Goal: Task Accomplishment & Management: Manage account settings

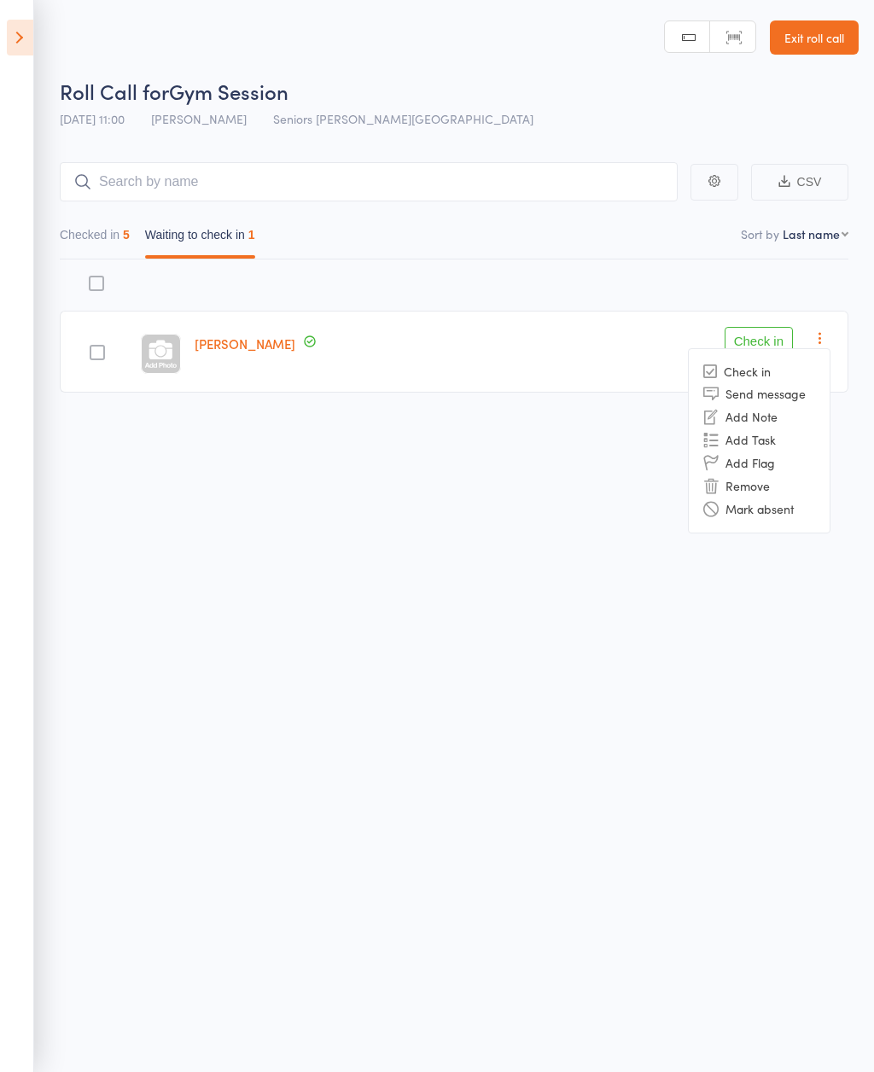
click at [808, 515] on li "Mark absent" at bounding box center [759, 509] width 141 height 23
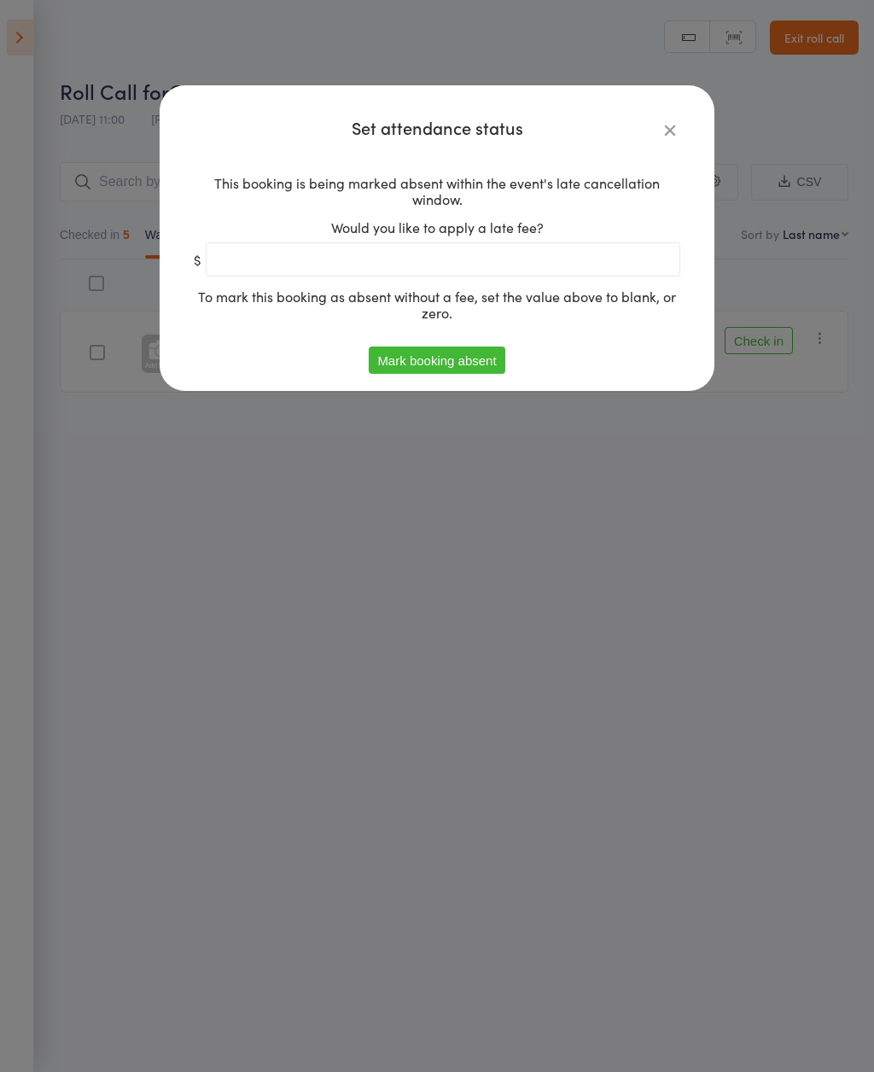
click at [475, 370] on button "Mark booking absent" at bounding box center [437, 360] width 136 height 27
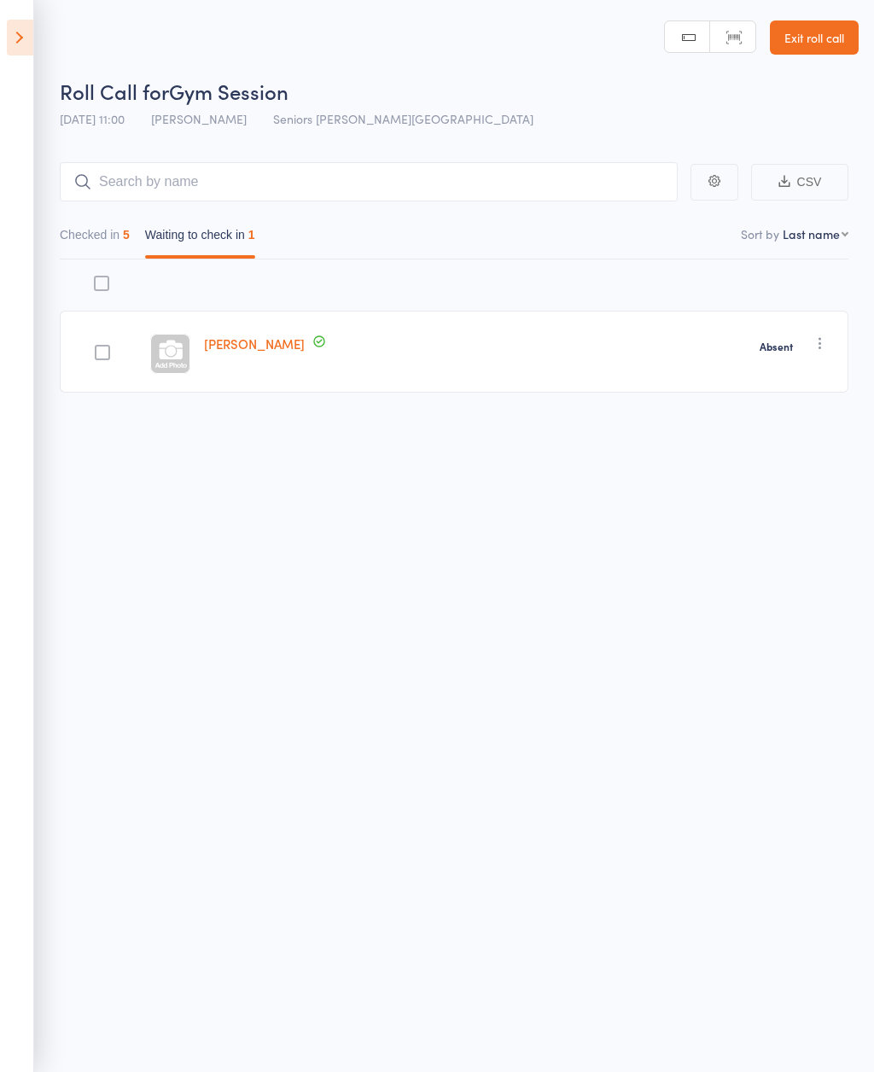
click at [32, 41] on icon at bounding box center [20, 38] width 26 height 36
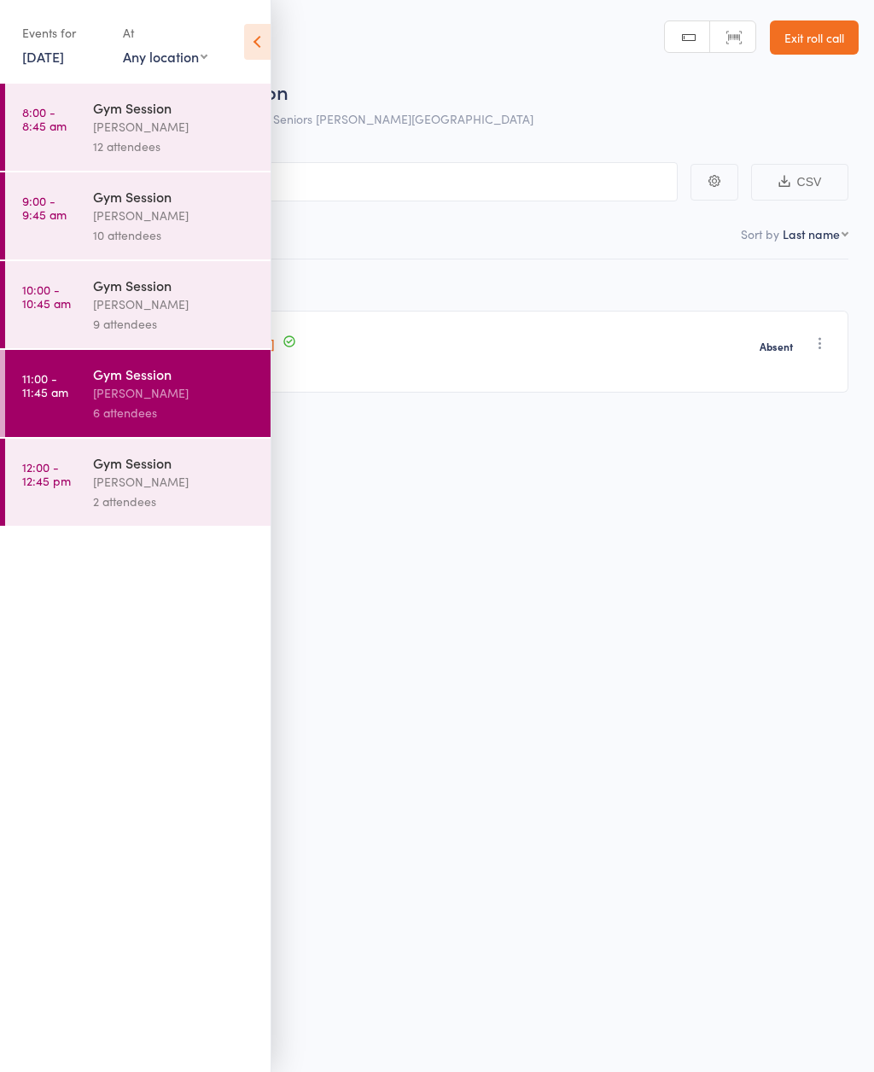
click at [172, 511] on div "2 attendees" at bounding box center [174, 502] width 163 height 20
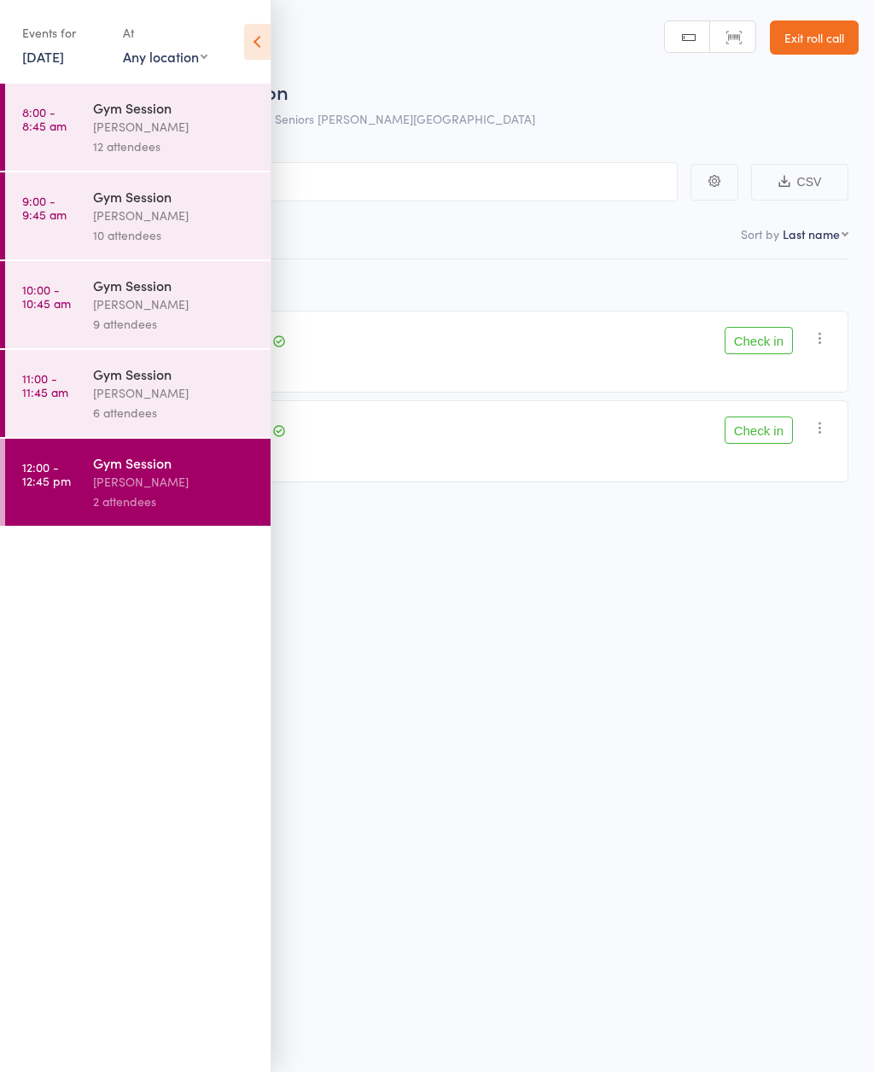
click at [254, 33] on icon at bounding box center [257, 42] width 26 height 36
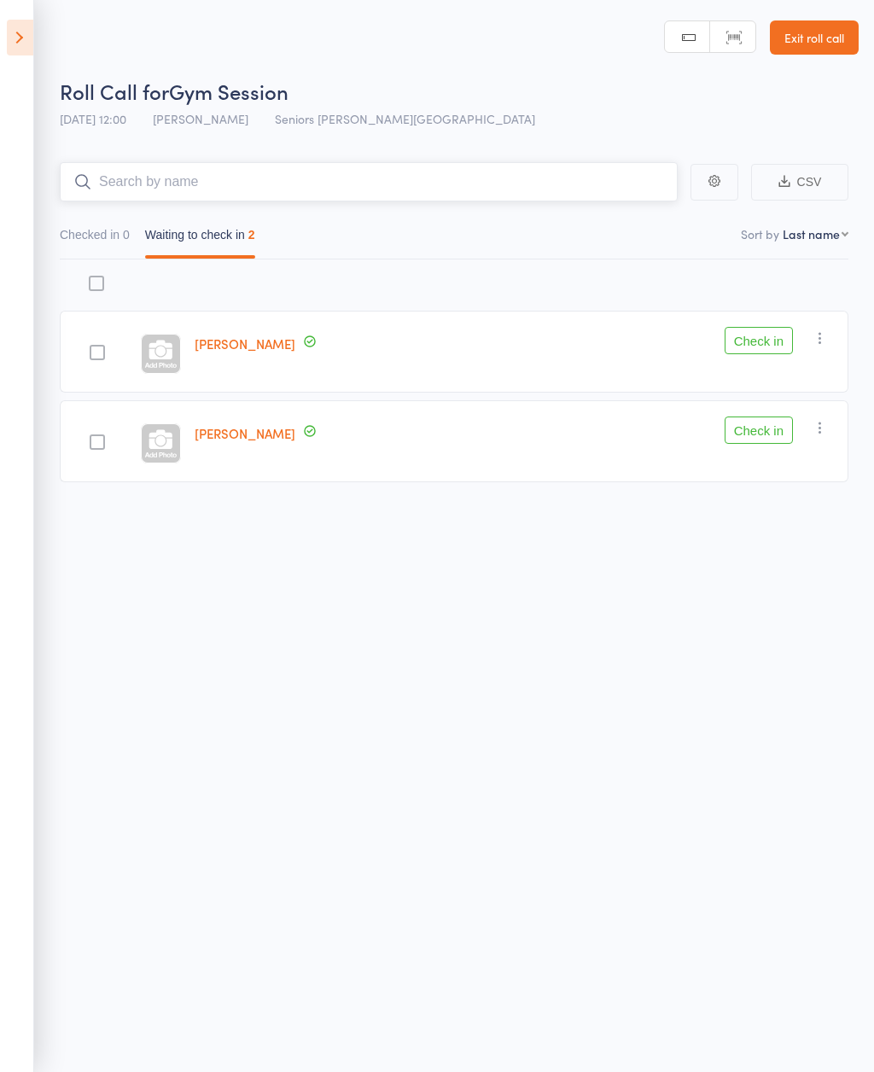
click at [348, 190] on input "search" at bounding box center [369, 181] width 618 height 39
type input "P"
click at [818, 41] on link "Exit roll call" at bounding box center [814, 37] width 89 height 34
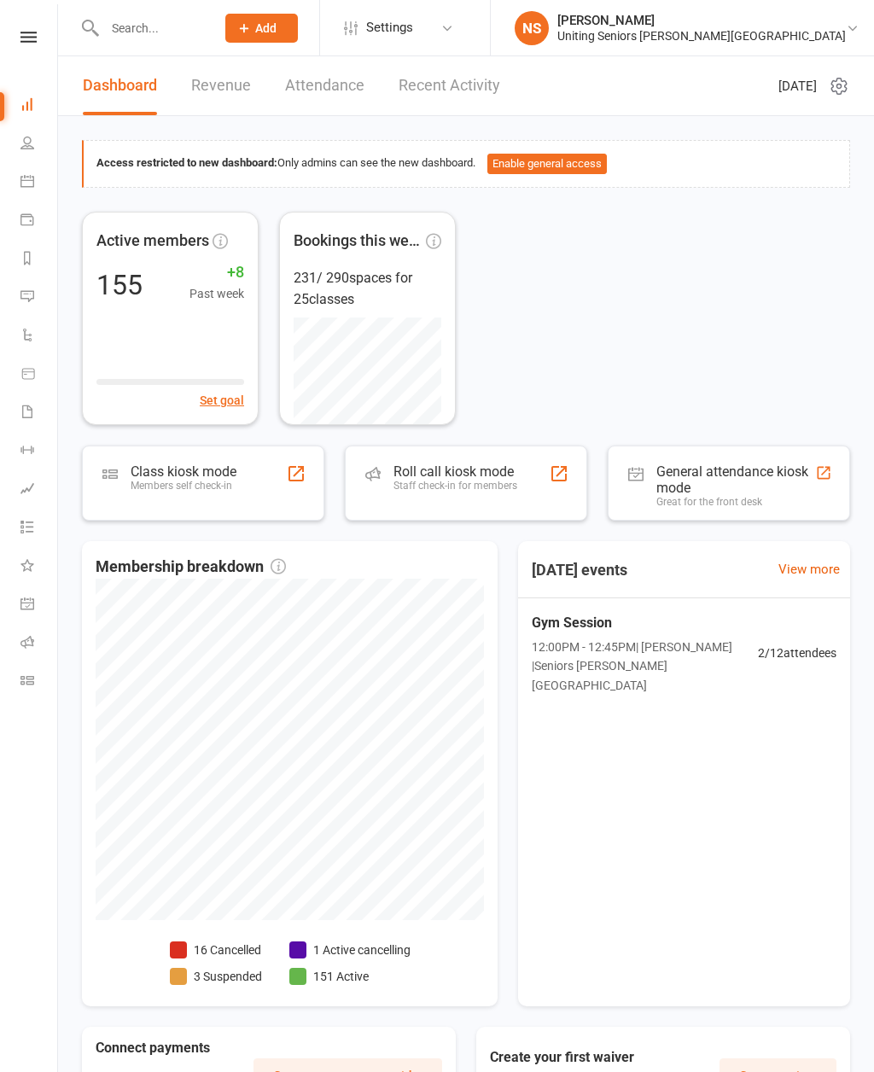
click at [28, 188] on link "Calendar" at bounding box center [39, 183] width 38 height 38
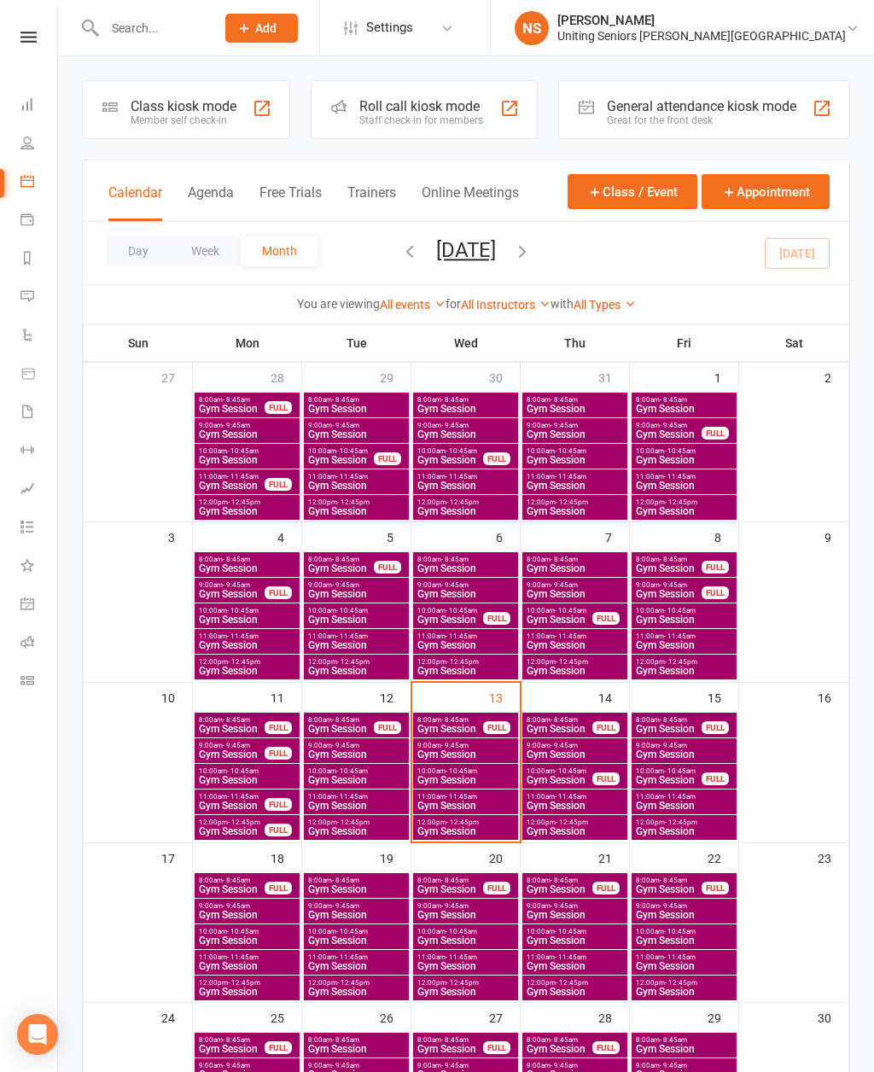
click at [498, 829] on span "Gym Session" at bounding box center [466, 831] width 98 height 10
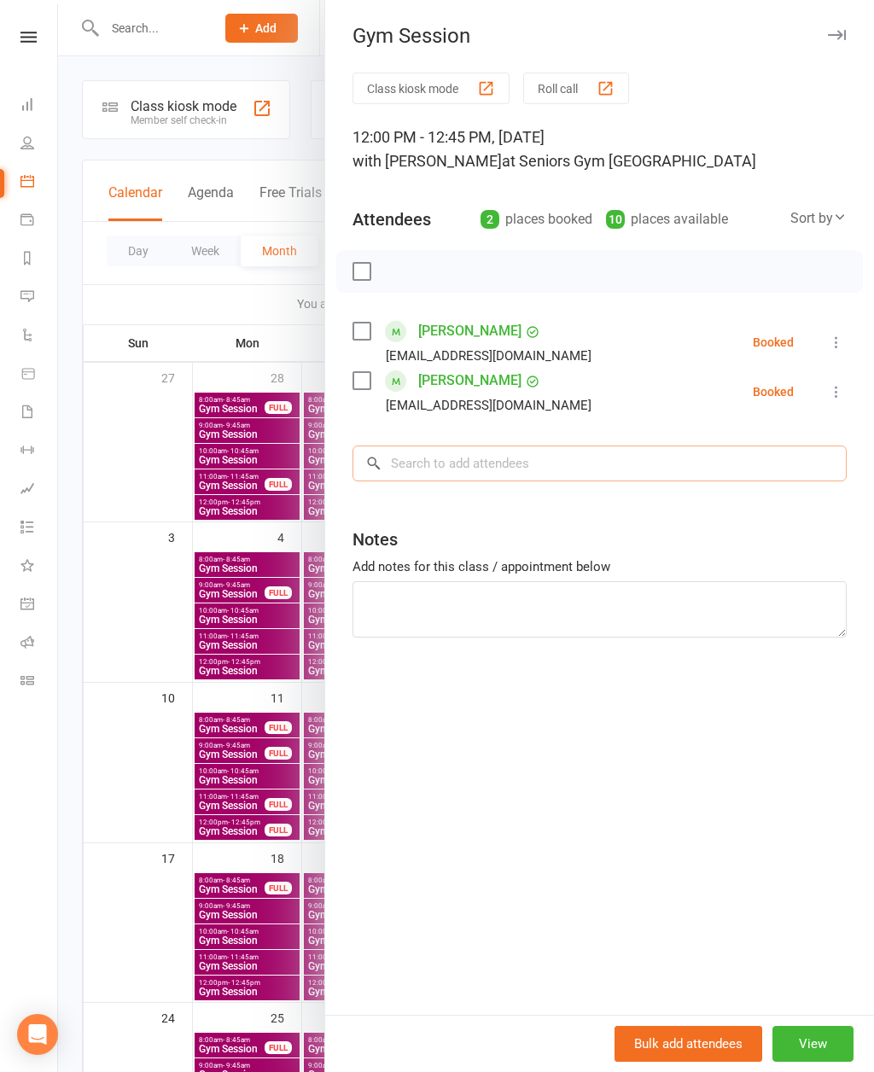
click at [534, 460] on input "search" at bounding box center [600, 464] width 494 height 36
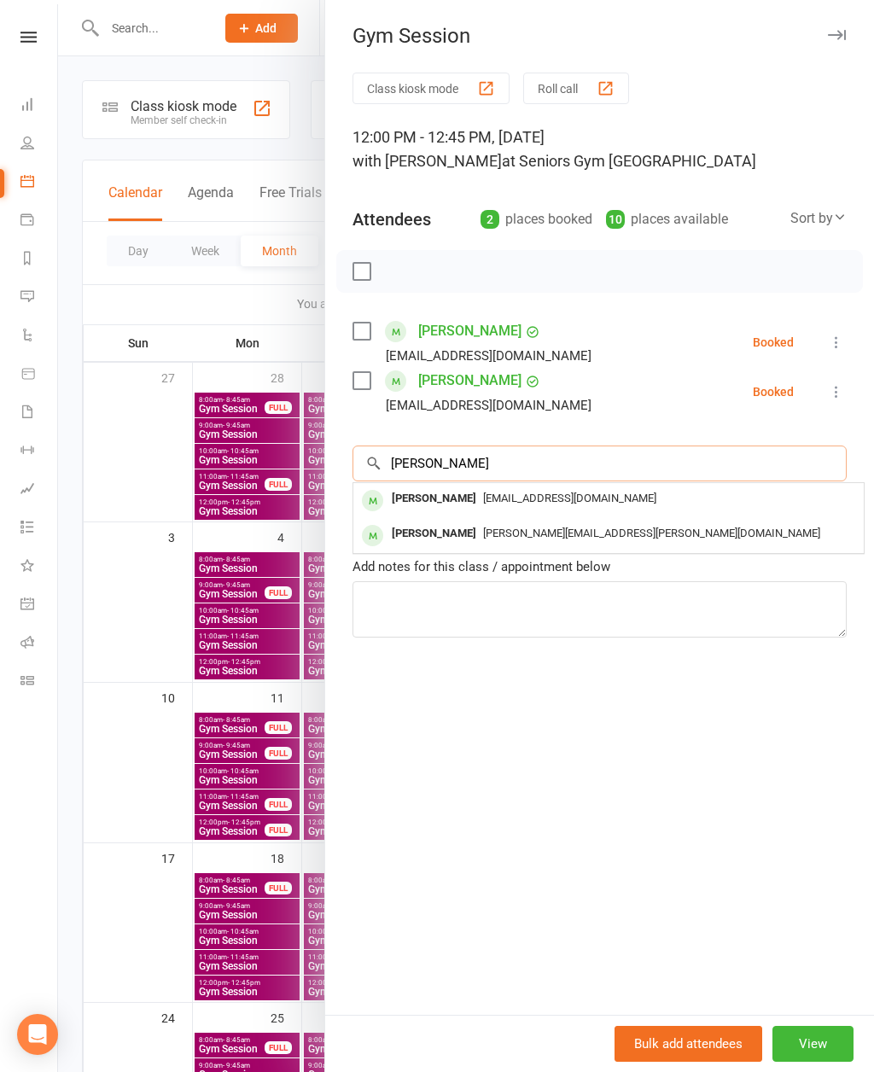
type input "[PERSON_NAME]"
click at [582, 541] on div "[PERSON_NAME][EMAIL_ADDRESS][PERSON_NAME][DOMAIN_NAME]" at bounding box center [608, 534] width 497 height 25
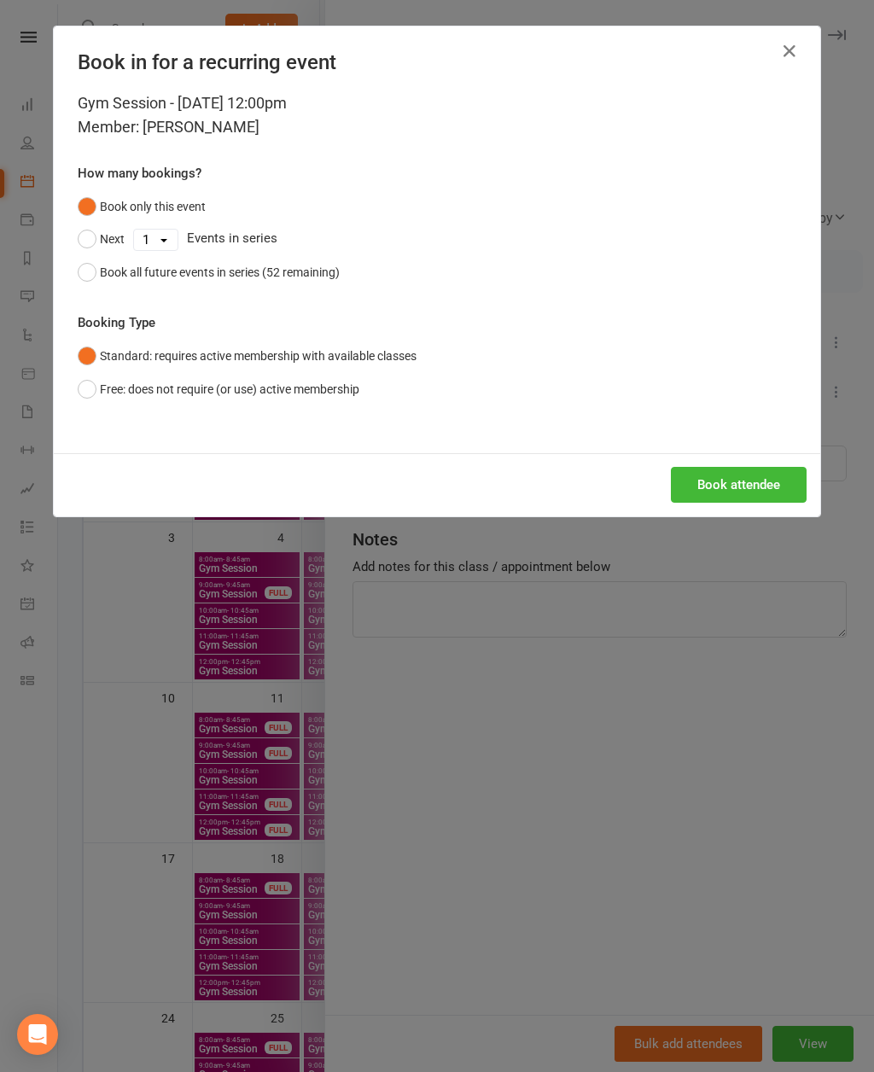
click at [767, 487] on button "Book attendee" at bounding box center [739, 485] width 136 height 36
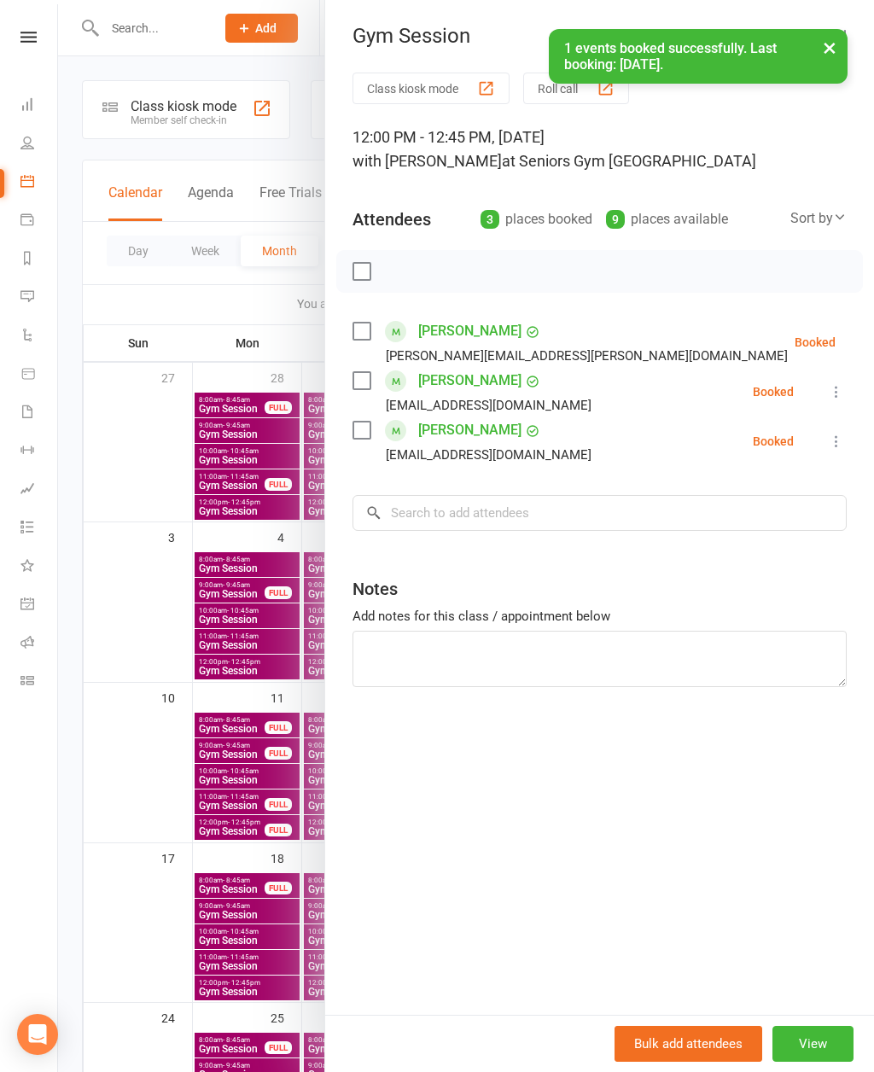
click at [184, 311] on div at bounding box center [466, 536] width 816 height 1072
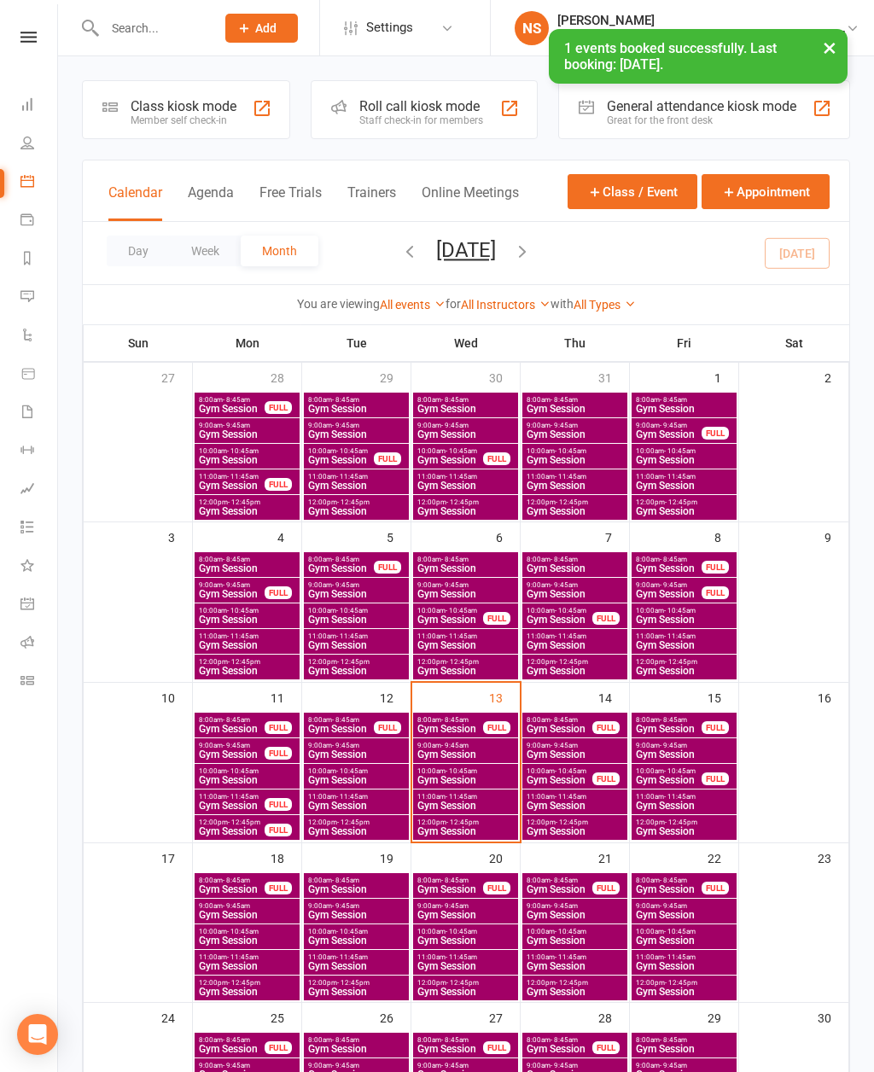
click at [433, 111] on div "Roll call kiosk mode" at bounding box center [421, 106] width 124 height 16
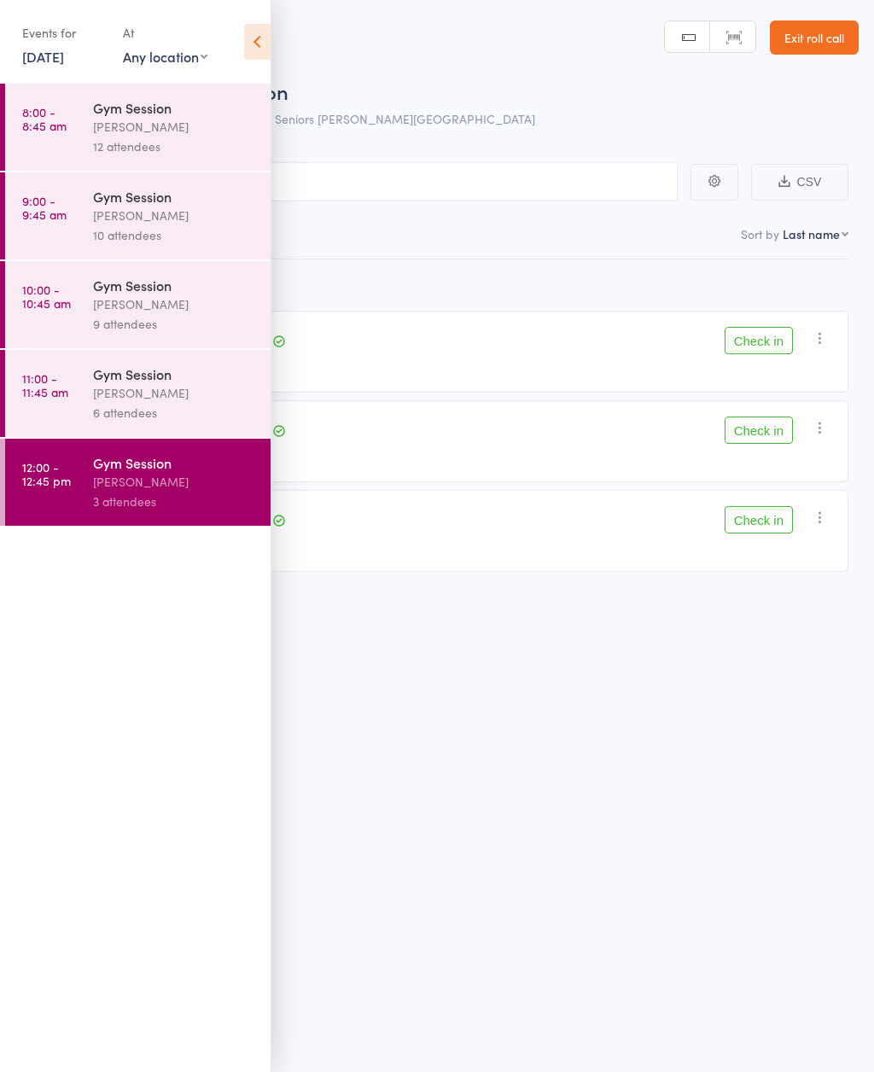
click at [256, 44] on icon at bounding box center [257, 42] width 26 height 36
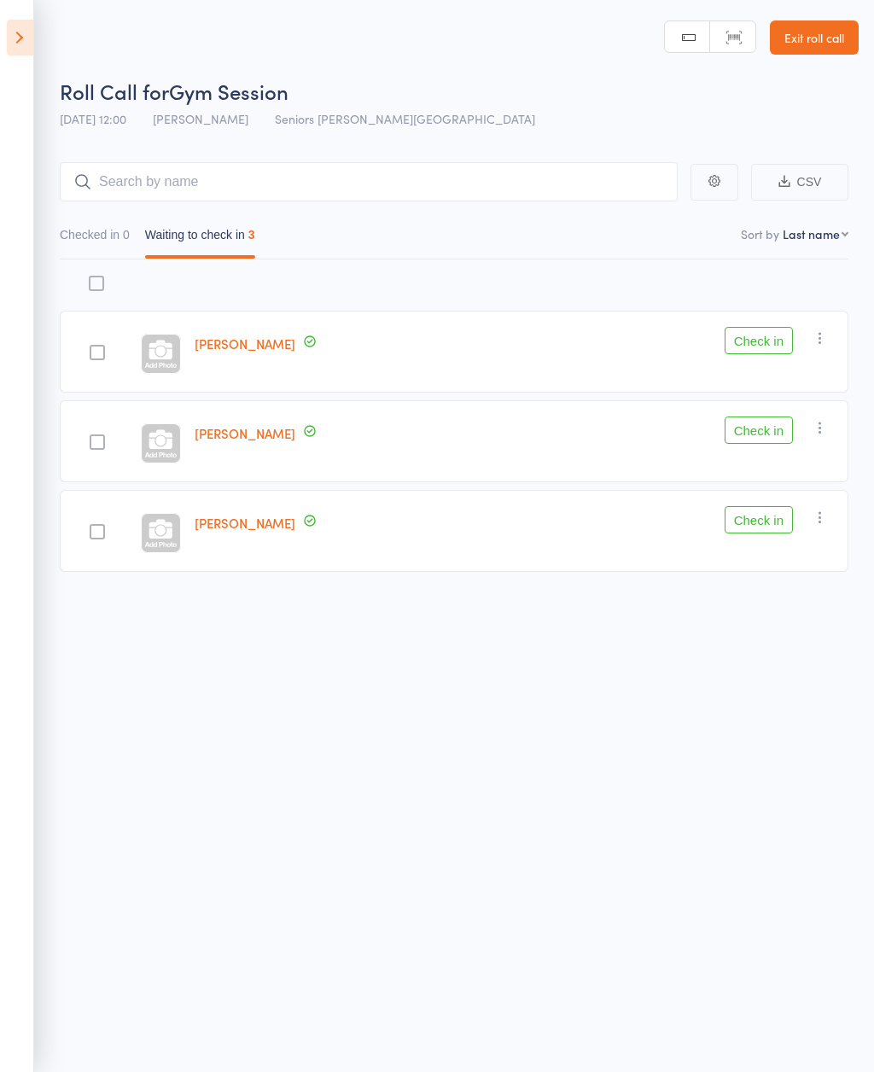
click at [765, 333] on button "Check in" at bounding box center [759, 340] width 68 height 27
click at [757, 429] on button "Check in" at bounding box center [759, 430] width 68 height 27
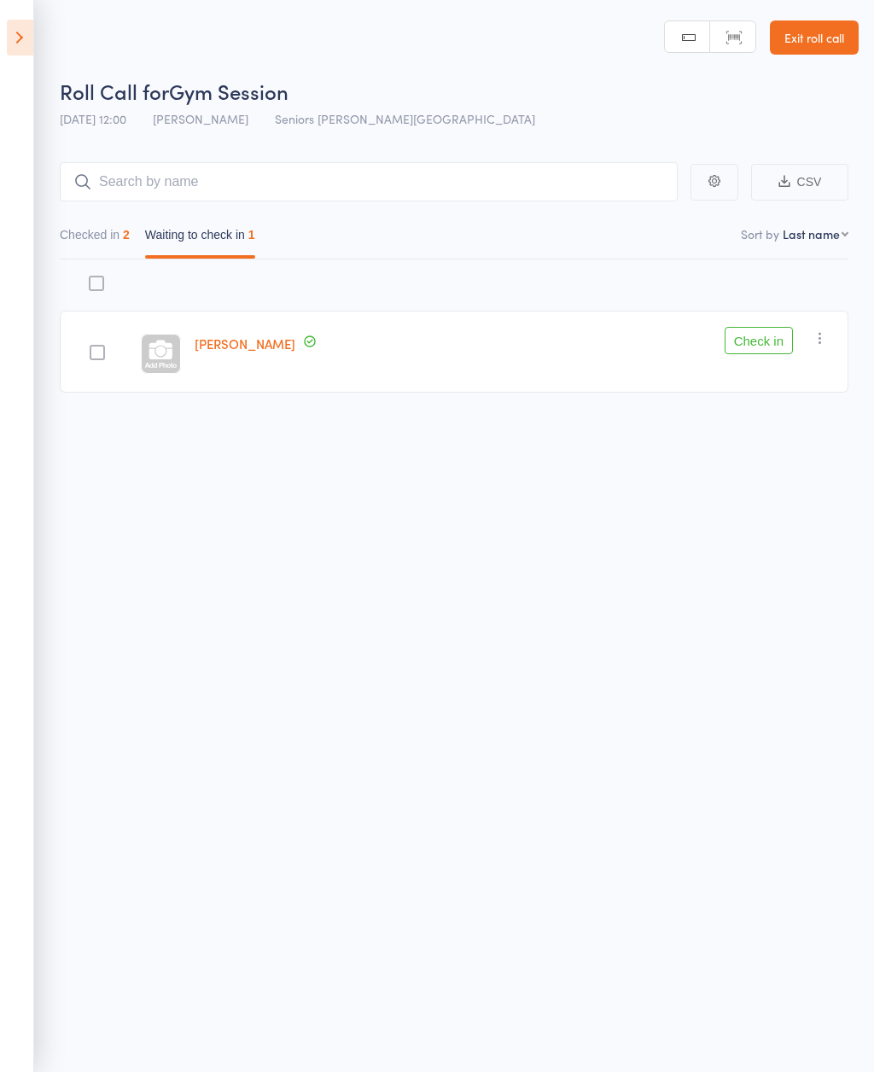
scroll to position [12, 0]
click at [769, 340] on button "Check in" at bounding box center [759, 339] width 68 height 27
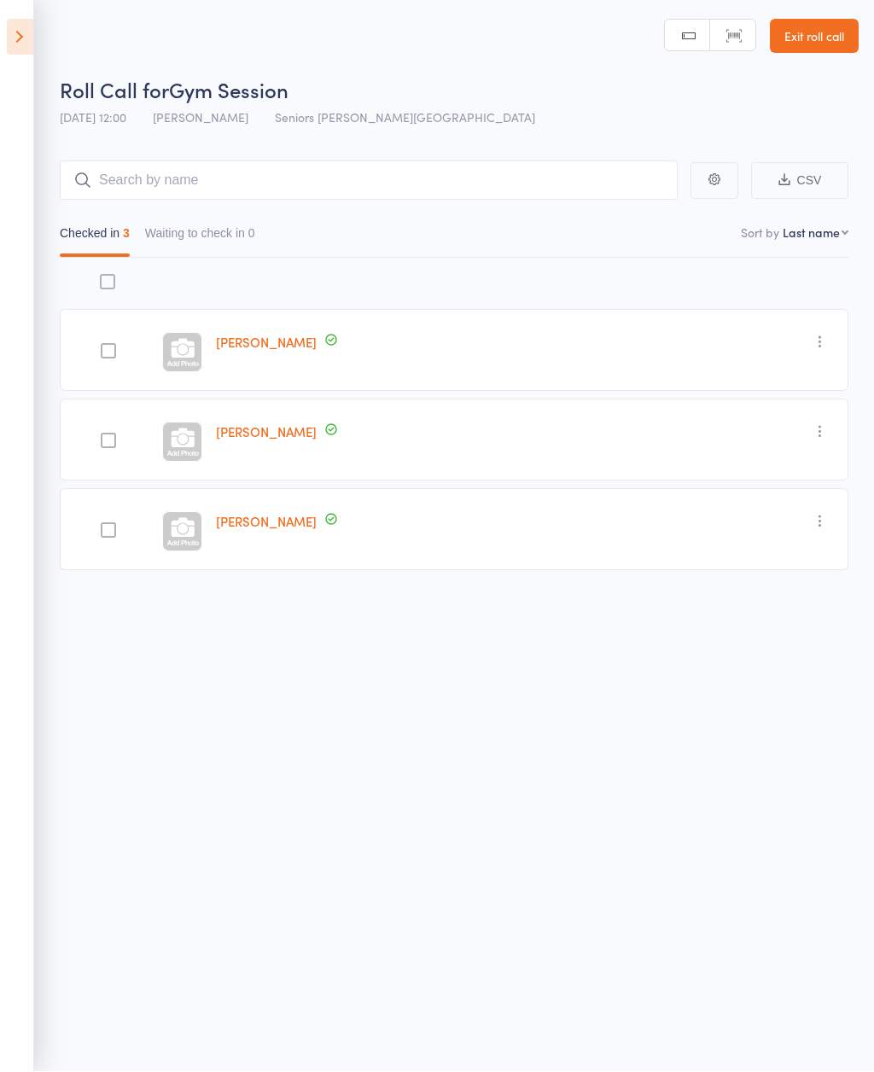
click at [25, 37] on icon at bounding box center [20, 38] width 26 height 36
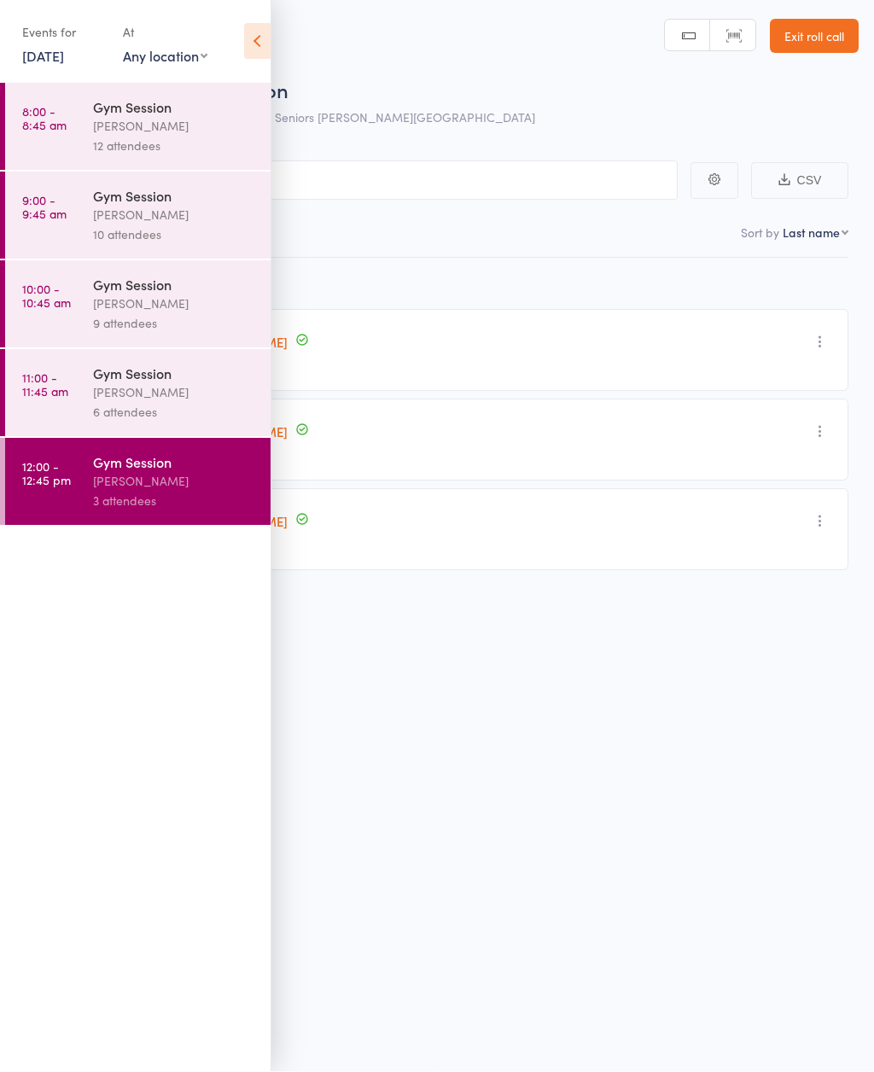
click at [227, 395] on div "[PERSON_NAME]" at bounding box center [174, 393] width 163 height 20
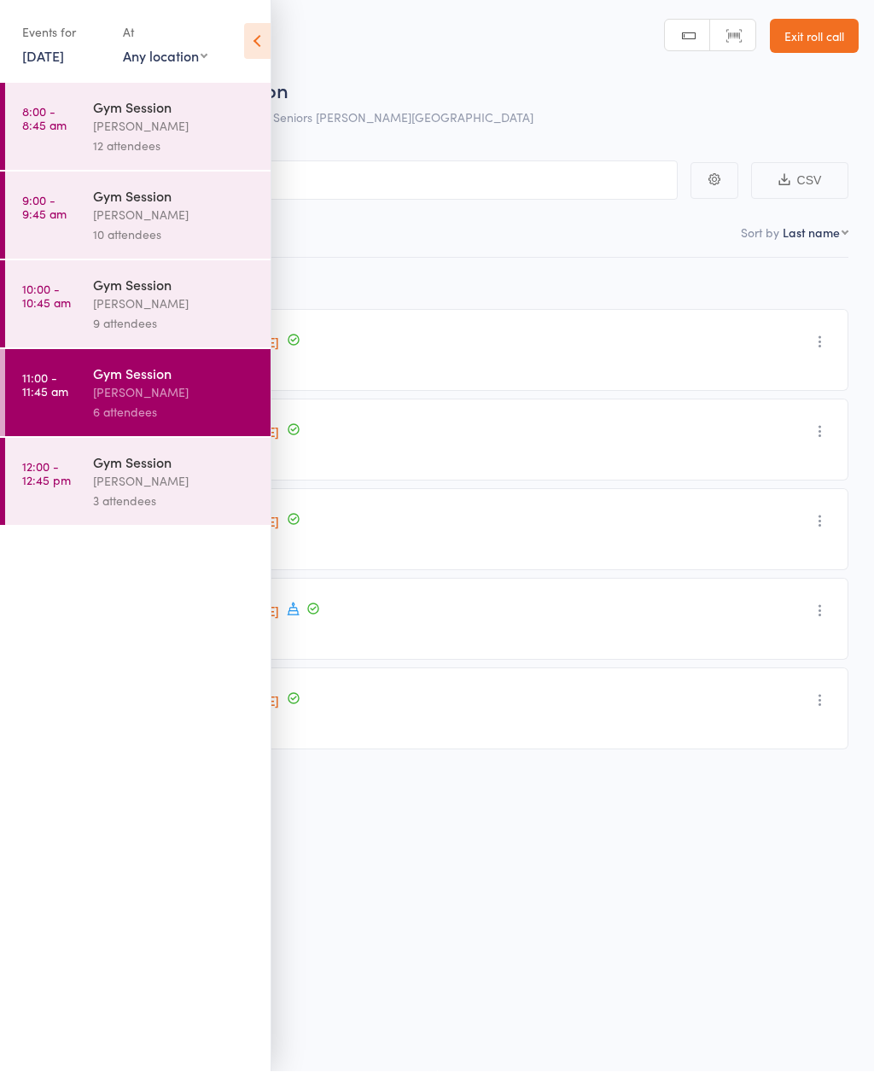
click at [259, 45] on icon at bounding box center [257, 42] width 26 height 36
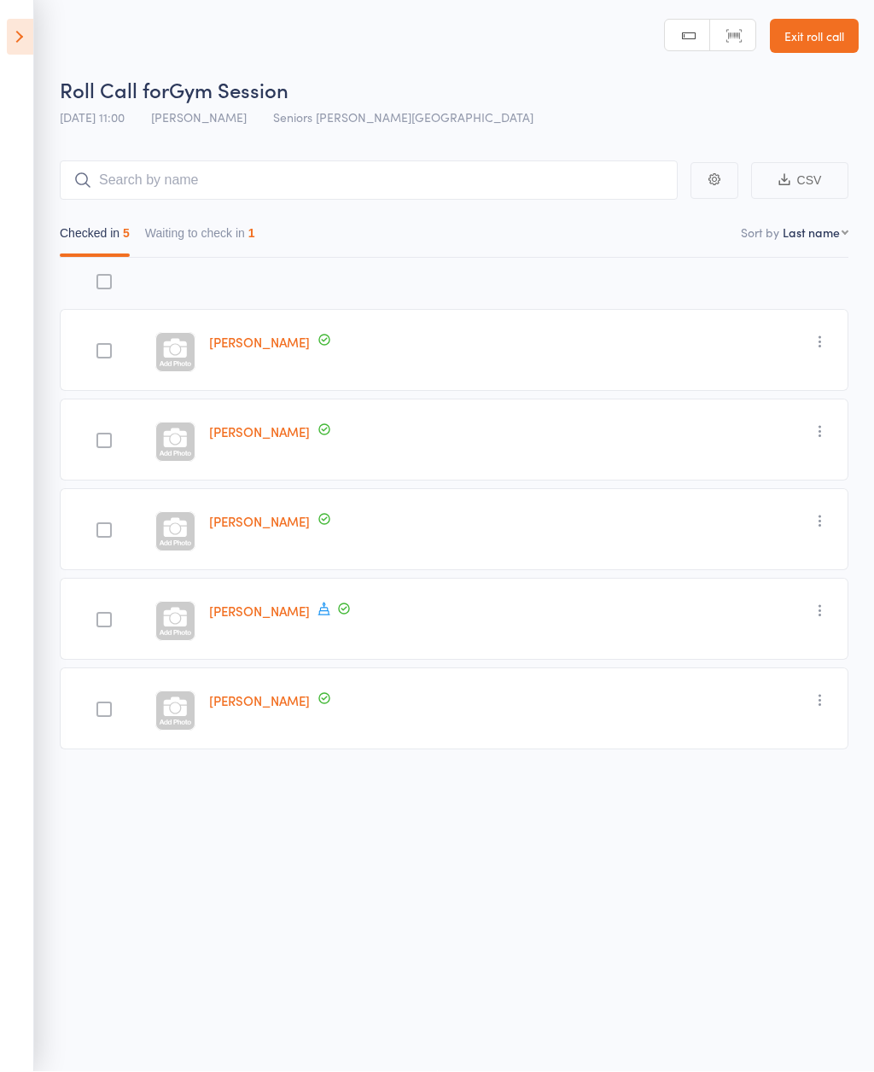
click at [243, 224] on button "Waiting to check in 1" at bounding box center [200, 238] width 110 height 39
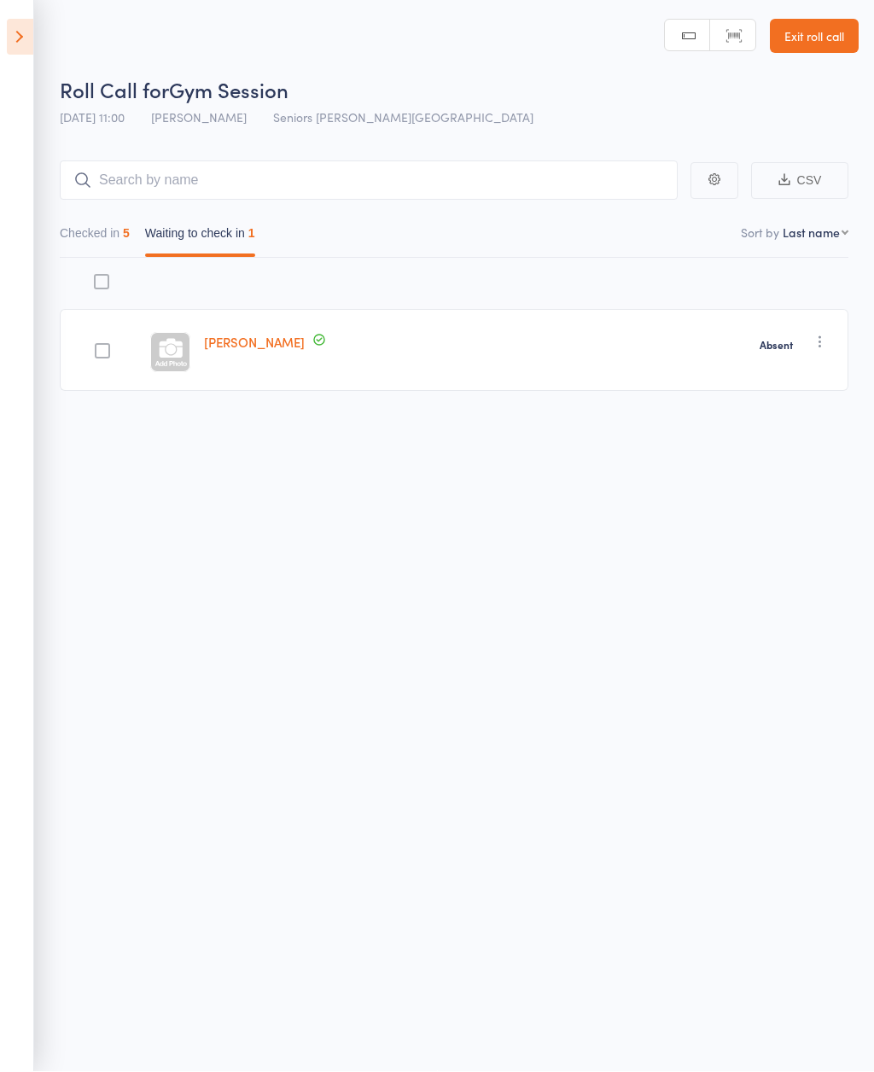
click at [13, 24] on icon at bounding box center [20, 38] width 26 height 36
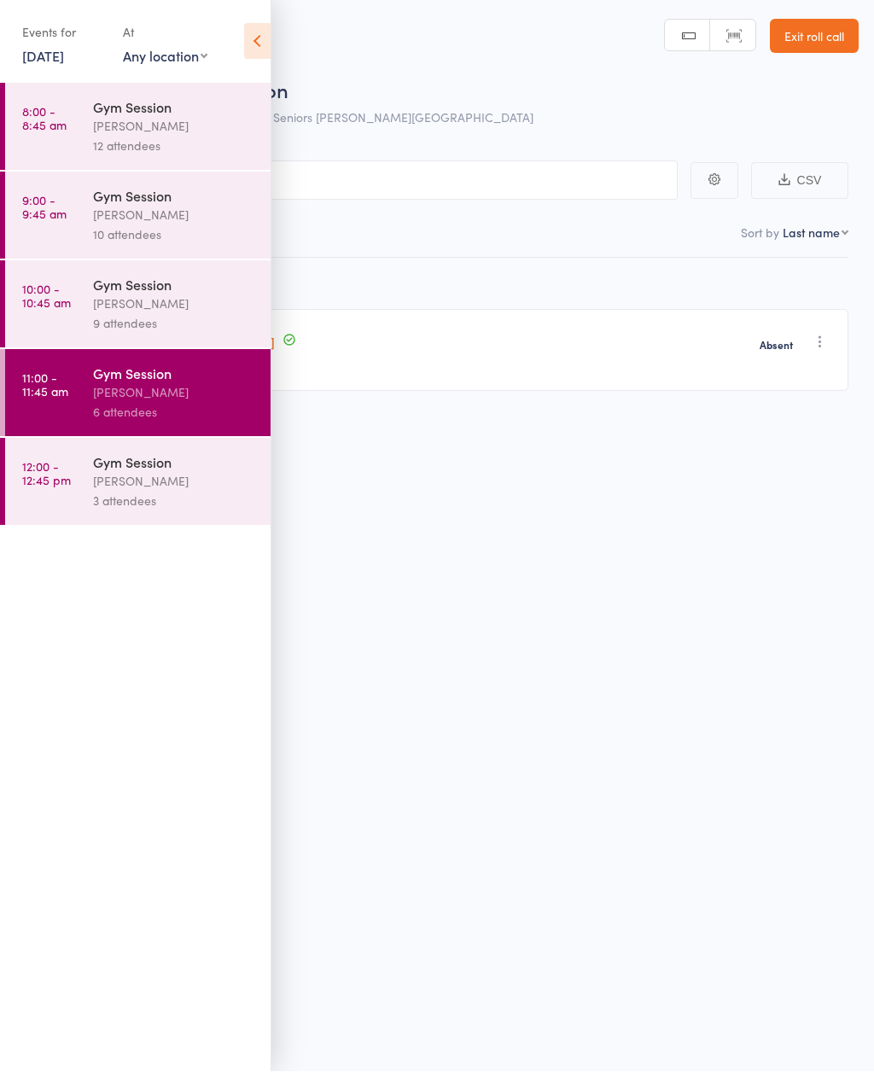
click at [194, 303] on div "[PERSON_NAME]" at bounding box center [174, 304] width 163 height 20
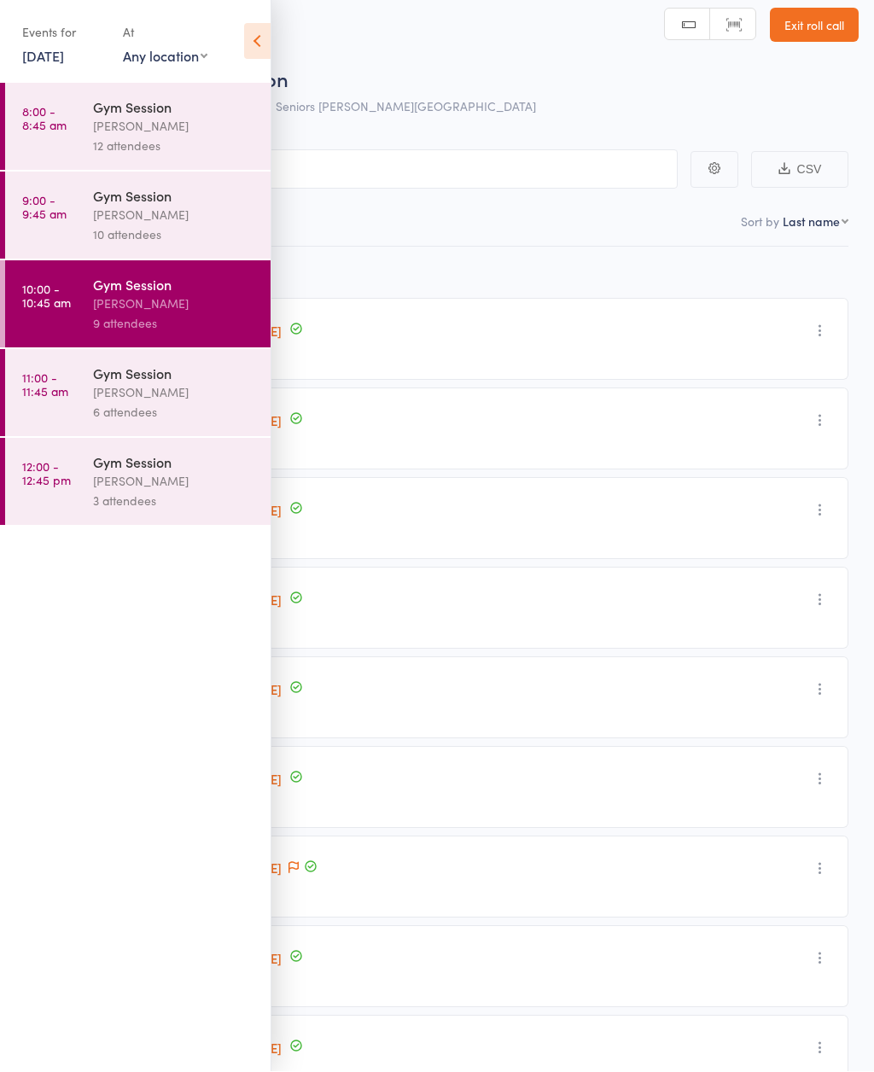
scroll to position [13, 0]
click at [269, 53] on icon at bounding box center [257, 42] width 26 height 36
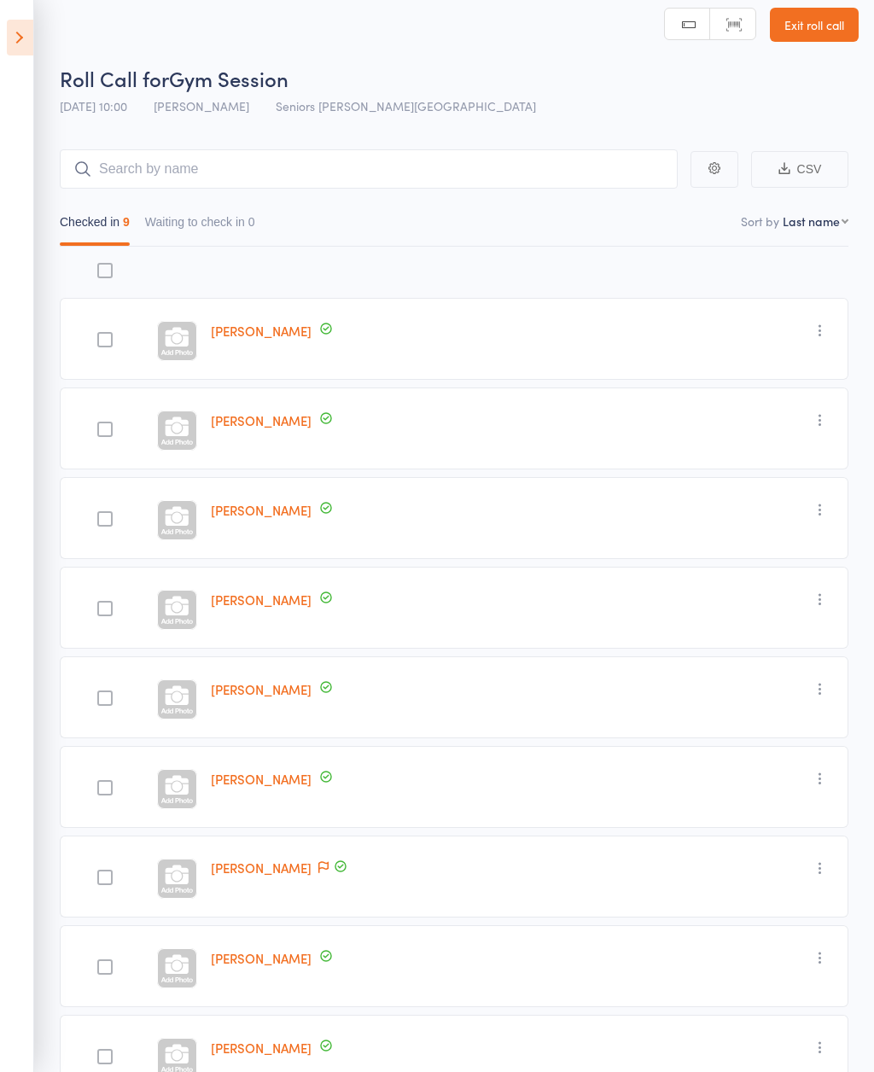
click at [26, 29] on icon at bounding box center [20, 38] width 26 height 36
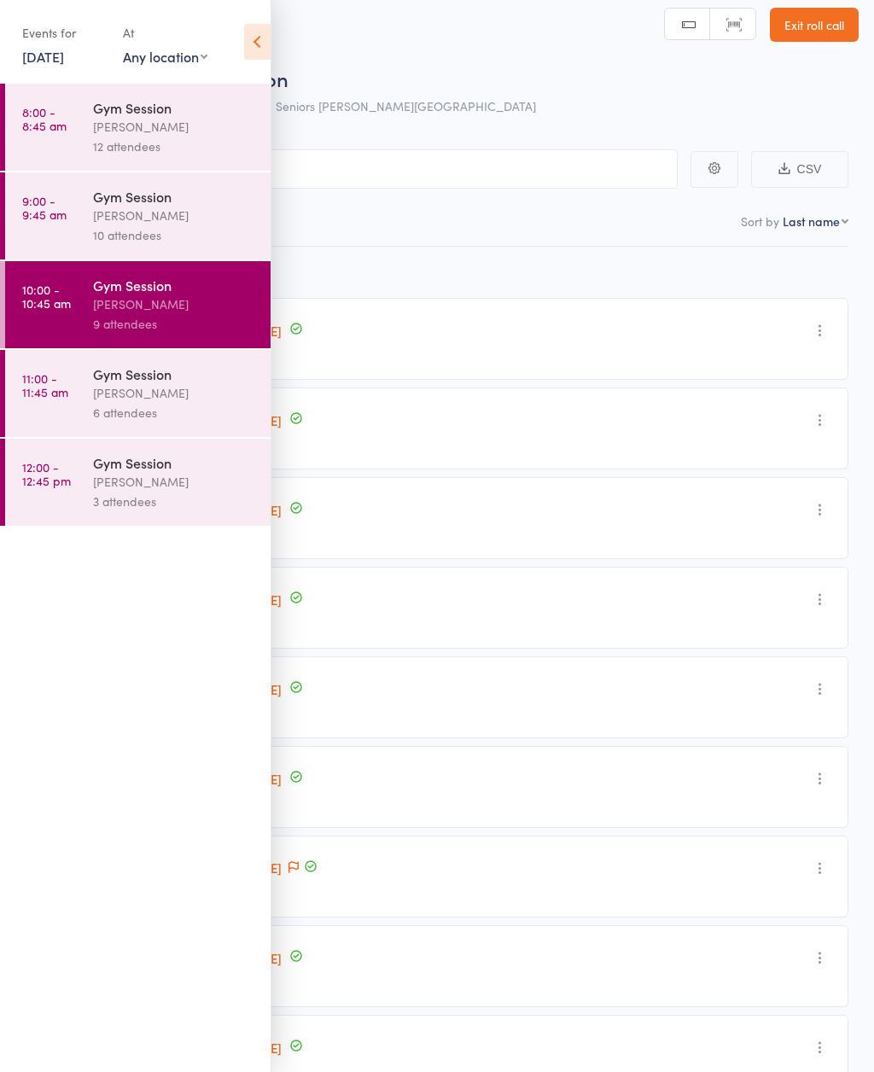
click at [114, 229] on div "10 attendees" at bounding box center [174, 235] width 163 height 20
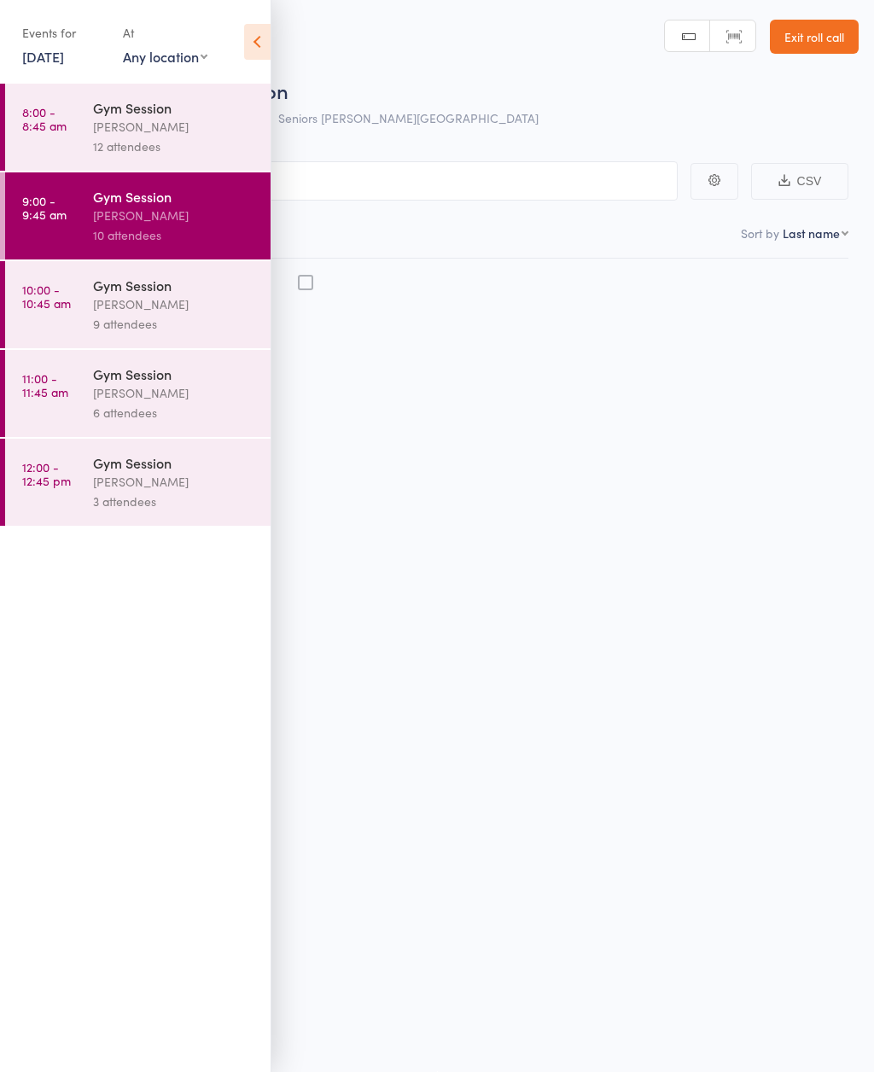
scroll to position [12, 0]
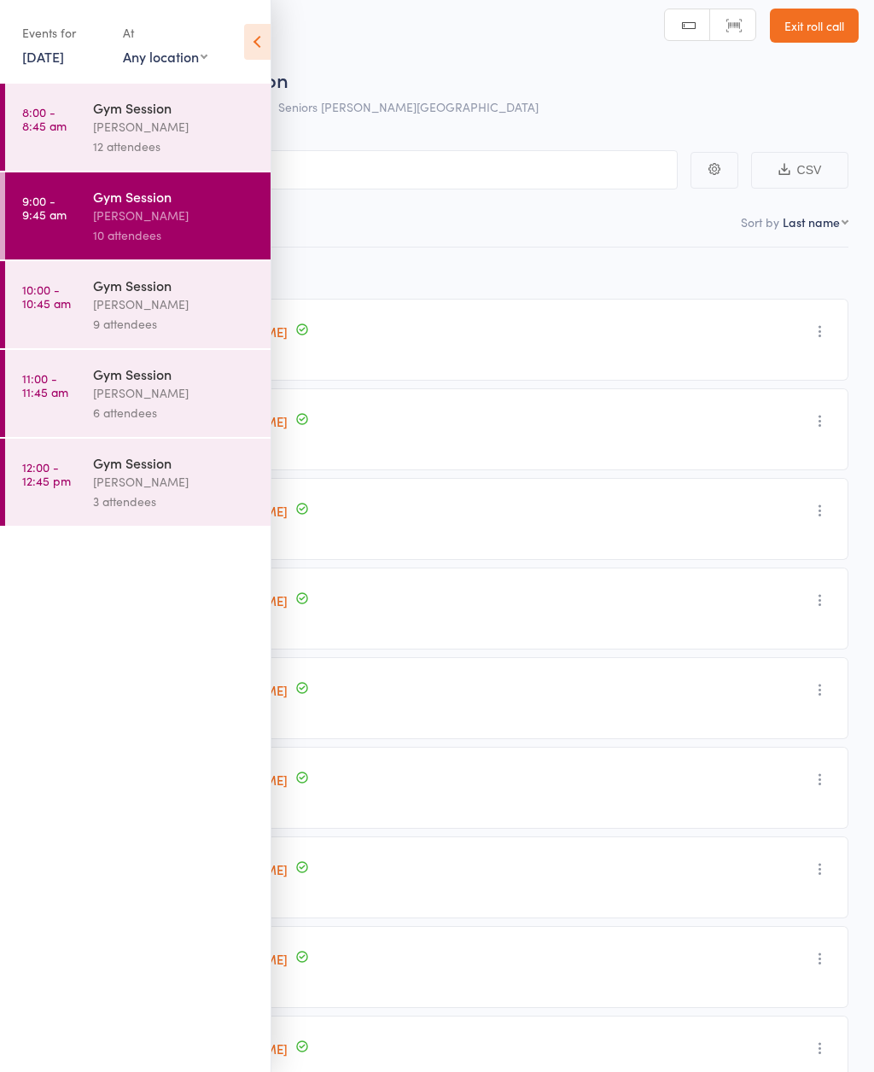
click at [264, 47] on icon at bounding box center [257, 42] width 26 height 36
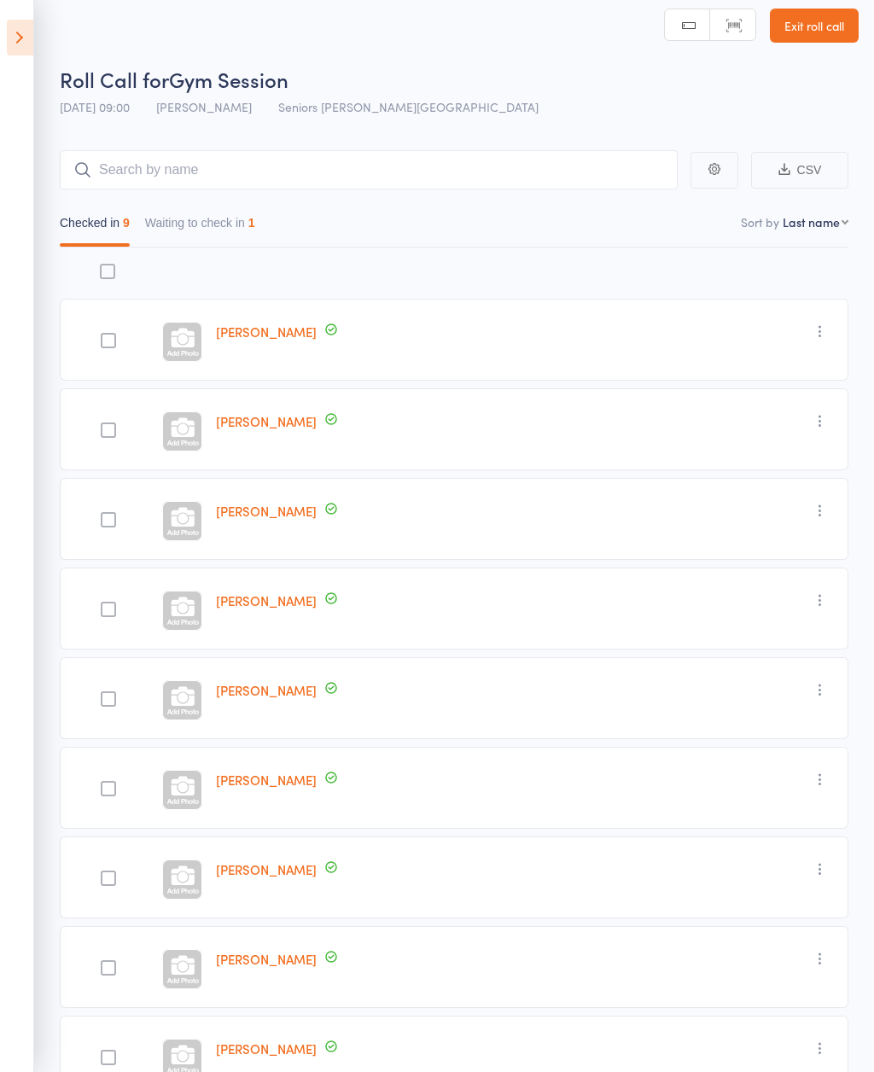
click at [253, 240] on button "Waiting to check in 1" at bounding box center [200, 226] width 110 height 39
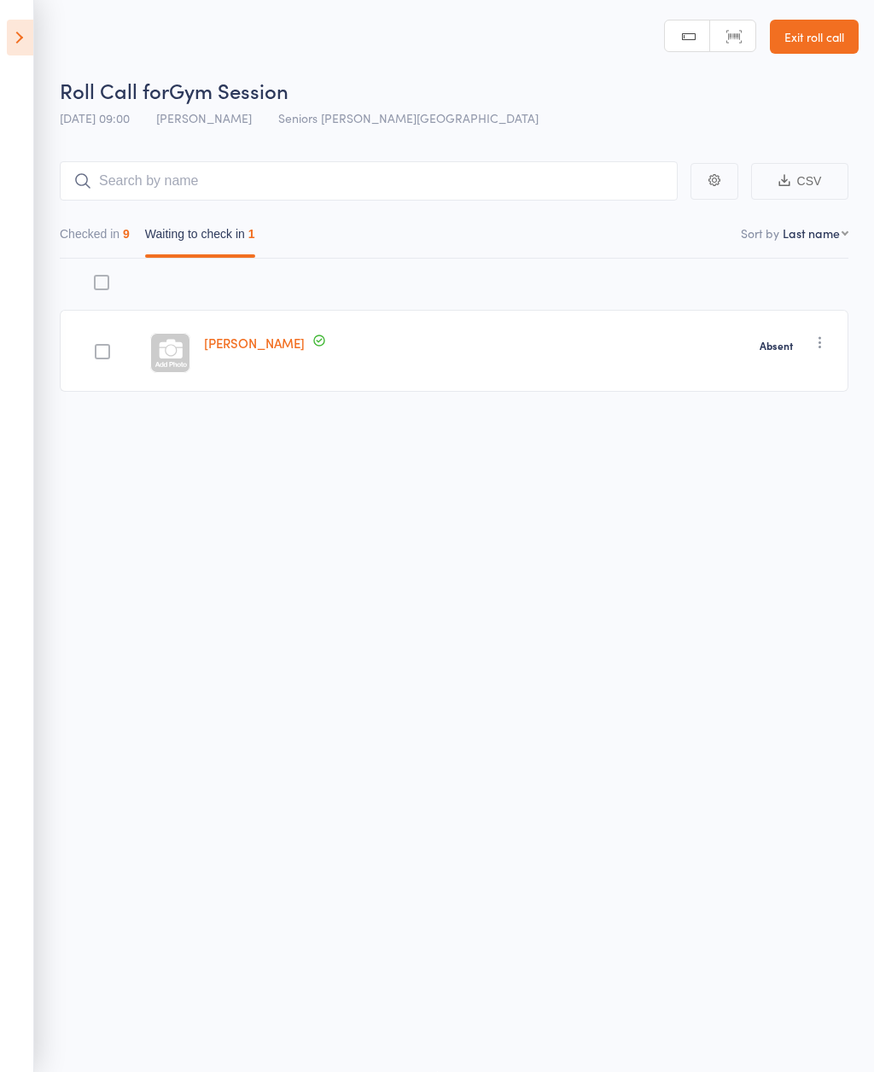
click at [26, 41] on icon at bounding box center [20, 38] width 26 height 36
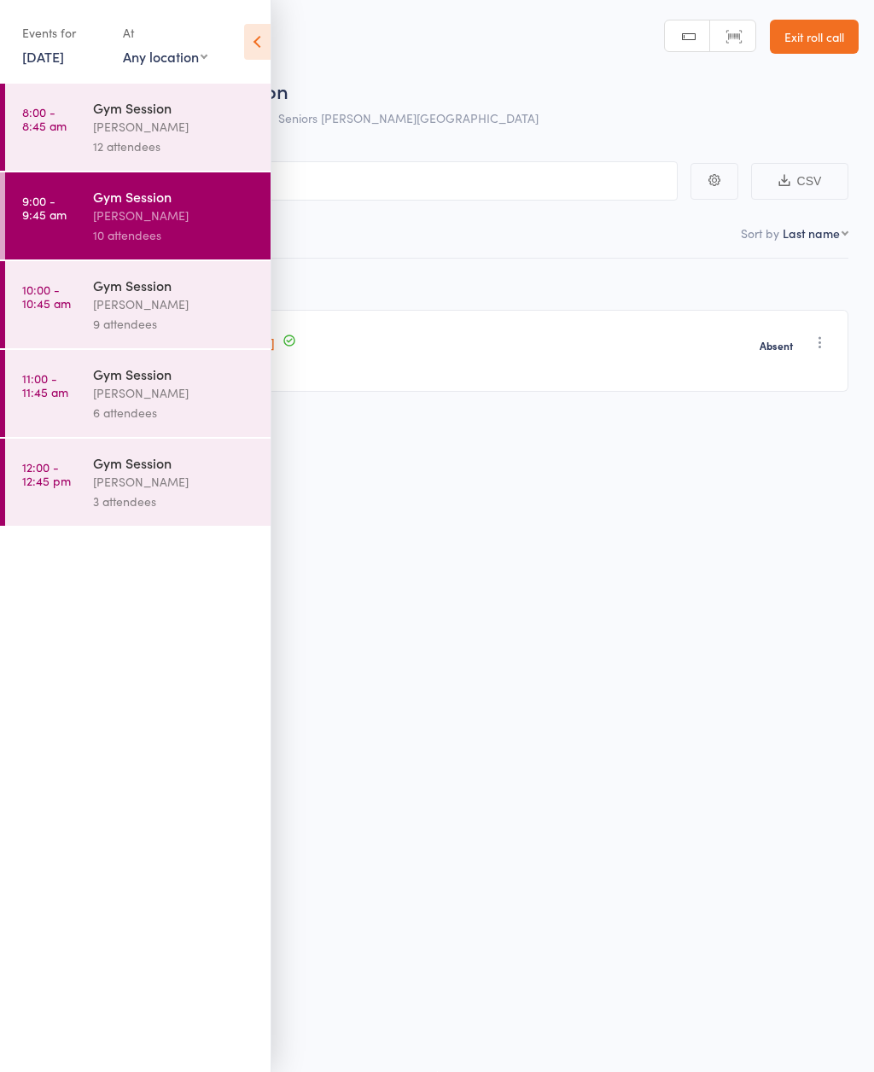
click at [186, 135] on div "[PERSON_NAME]" at bounding box center [174, 127] width 163 height 20
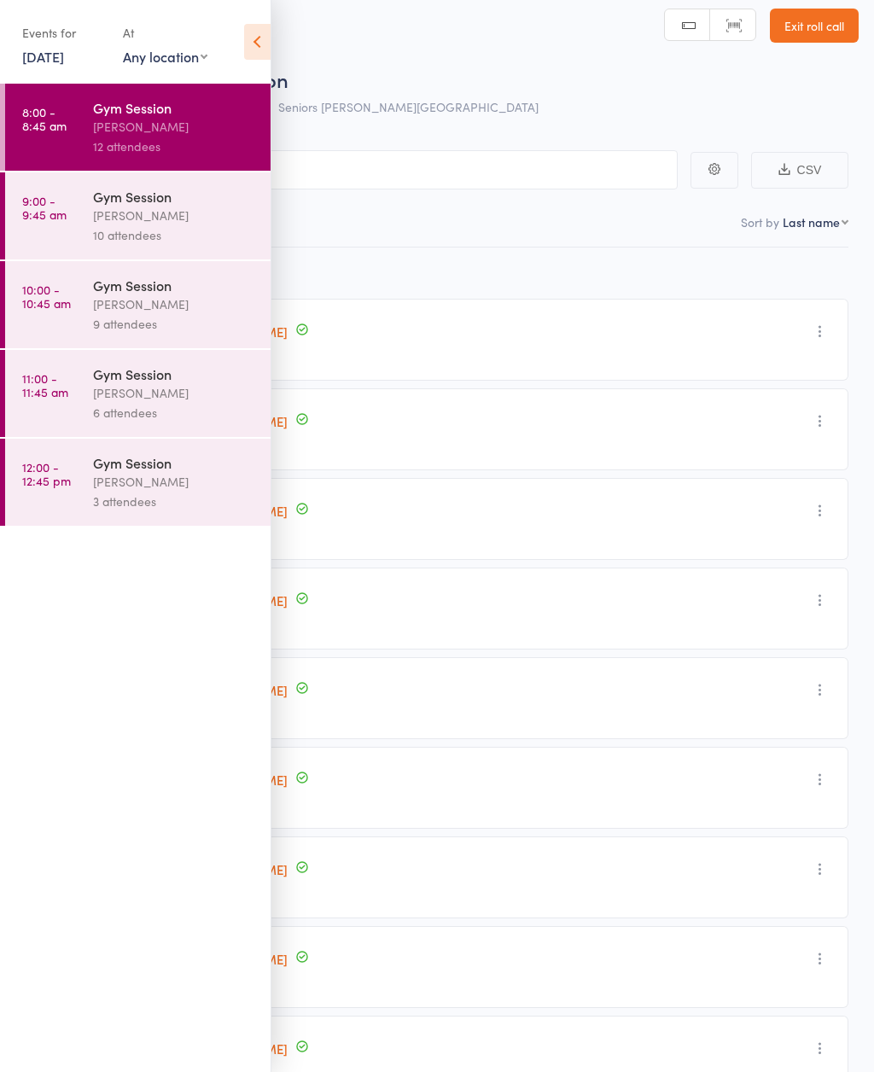
click at [254, 43] on icon at bounding box center [257, 42] width 26 height 36
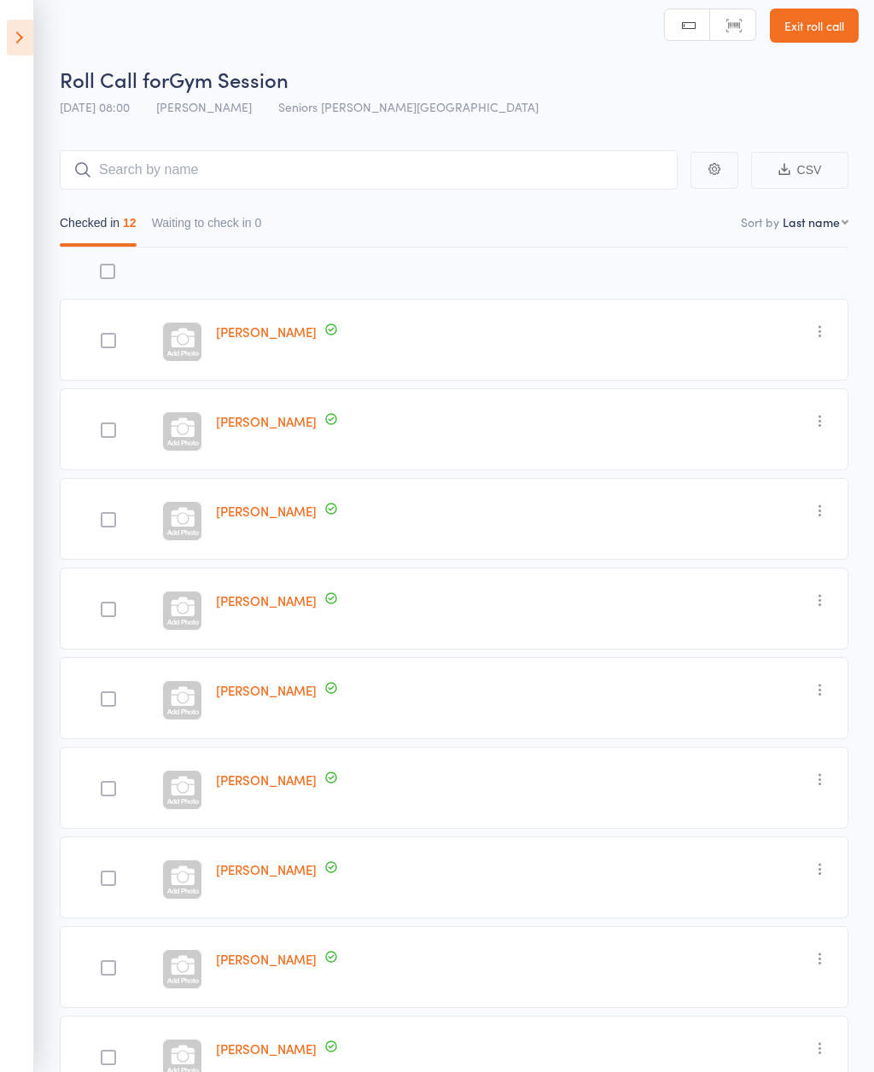
click at [32, 20] on icon at bounding box center [20, 38] width 26 height 36
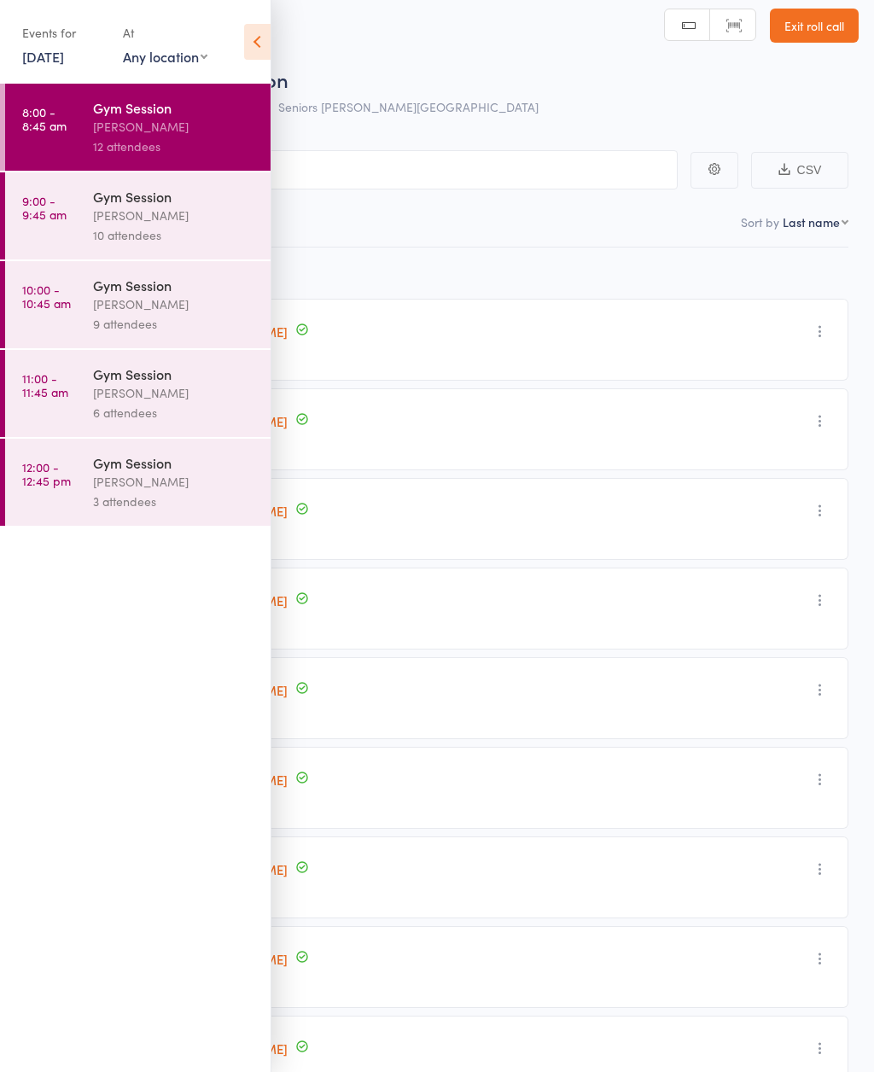
click at [64, 61] on link "13 Aug, 2025" at bounding box center [43, 56] width 42 height 19
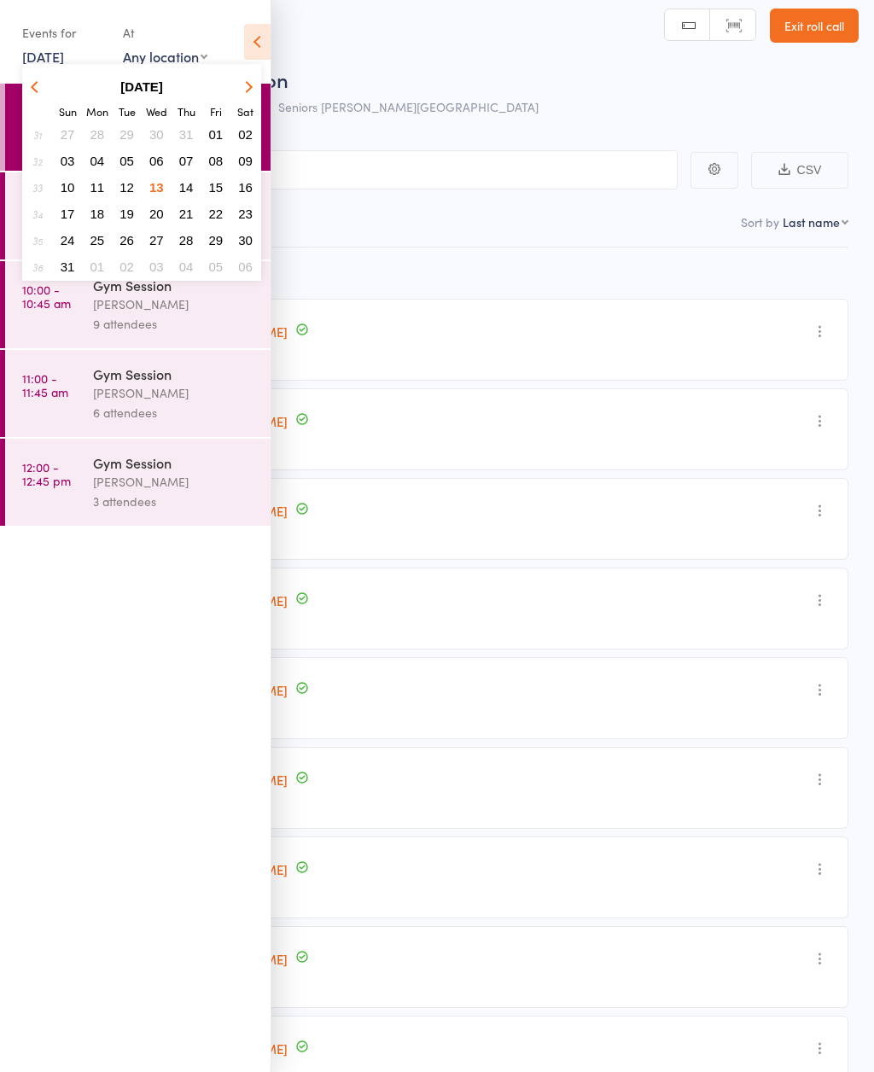
click at [196, 183] on button "14" at bounding box center [186, 187] width 26 height 23
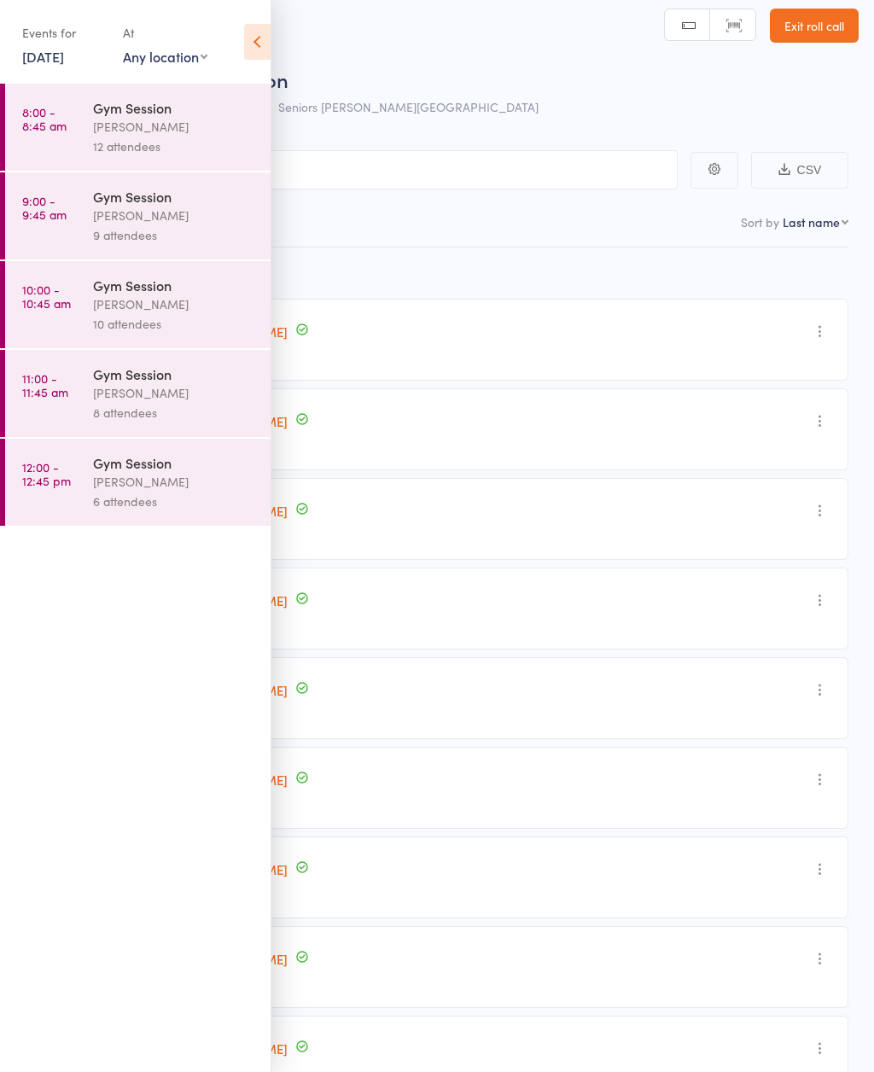
click at [194, 139] on div "12 attendees" at bounding box center [174, 147] width 163 height 20
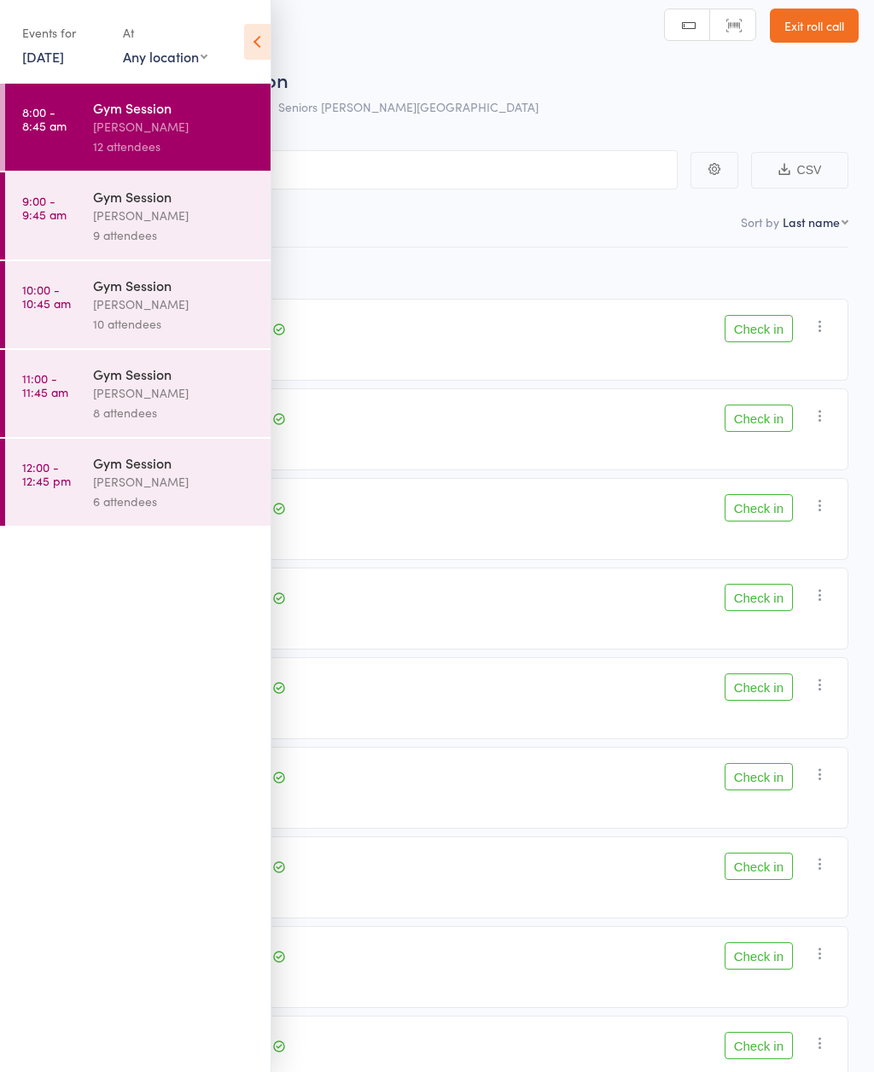
click at [268, 38] on icon at bounding box center [257, 42] width 26 height 36
